Goal: Information Seeking & Learning: Learn about a topic

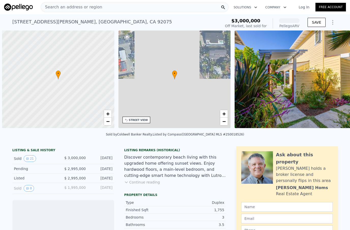
scroll to position [0, 2]
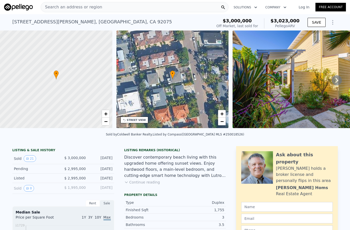
click at [106, 7] on div "Search an address or region" at bounding box center [135, 7] width 188 height 10
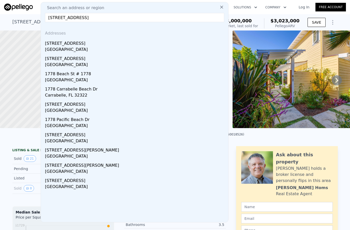
drag, startPoint x: 104, startPoint y: 18, endPoint x: 46, endPoint y: 19, distance: 57.7
click at [46, 19] on input "[STREET_ADDRESS]" at bounding box center [134, 17] width 179 height 9
paste input "[STREET_ADDRESS][PERSON_NAME]"
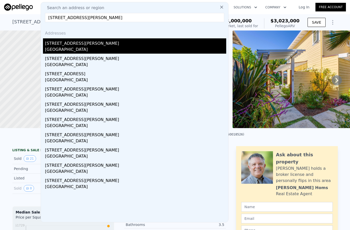
type input "[STREET_ADDRESS][PERSON_NAME]"
click at [59, 49] on div "[GEOGRAPHIC_DATA]" at bounding box center [135, 49] width 181 height 7
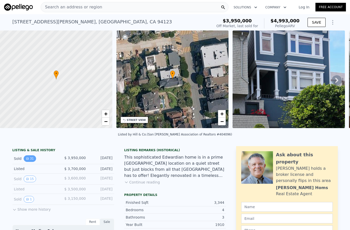
click at [28, 158] on icon "View historical data" at bounding box center [27, 158] width 3 height 3
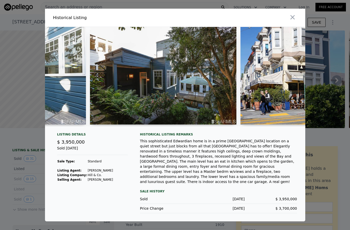
scroll to position [0, 3588]
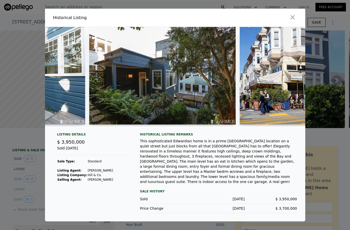
click at [168, 98] on img at bounding box center [162, 76] width 146 height 98
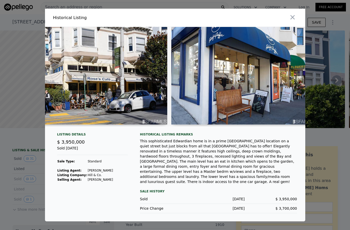
scroll to position [0, 3813]
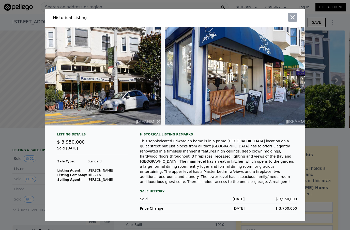
click at [291, 20] on icon "button" at bounding box center [292, 17] width 4 height 4
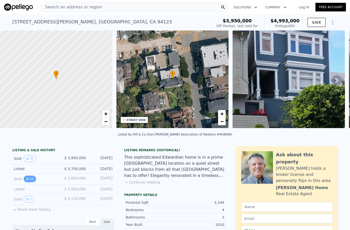
click at [29, 180] on button "15" at bounding box center [30, 179] width 12 height 7
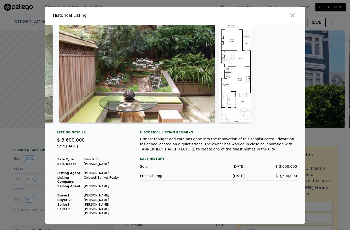
scroll to position [0, 1515]
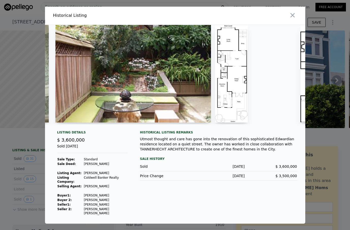
click at [236, 97] on img at bounding box center [231, 74] width 33 height 98
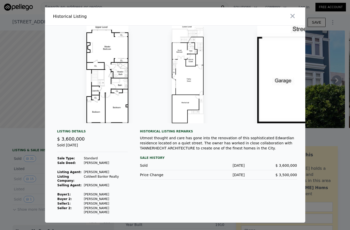
scroll to position [0, 1746]
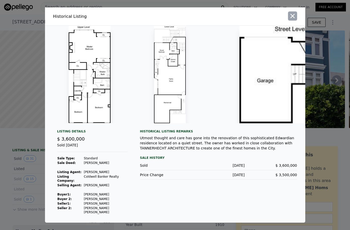
click at [293, 20] on icon "button" at bounding box center [292, 15] width 7 height 7
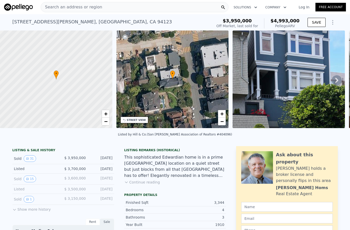
scroll to position [0, 0]
